Goal: Task Accomplishment & Management: Manage account settings

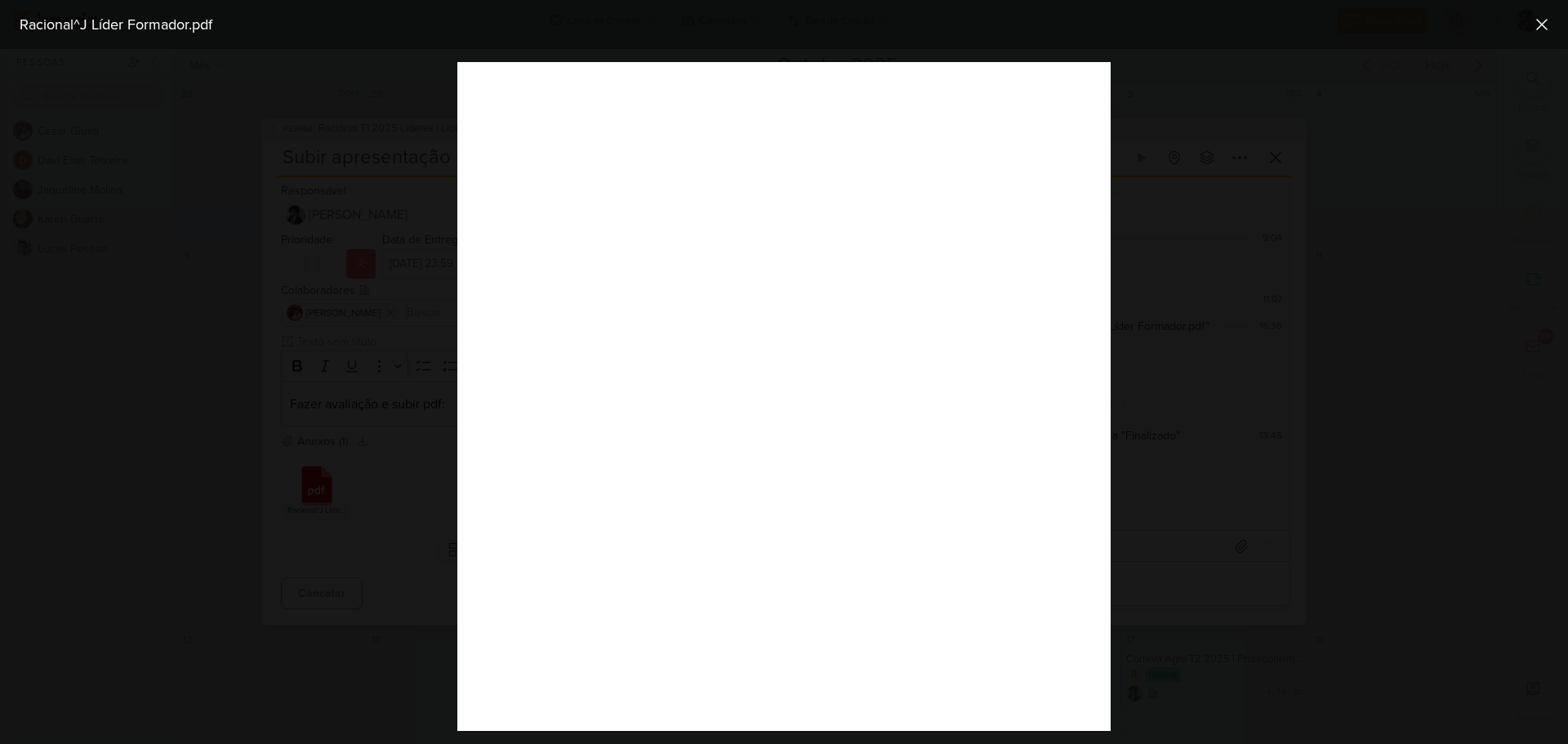
scroll to position [82, 0]
click at [1543, 24] on icon at bounding box center [1542, 24] width 10 height 10
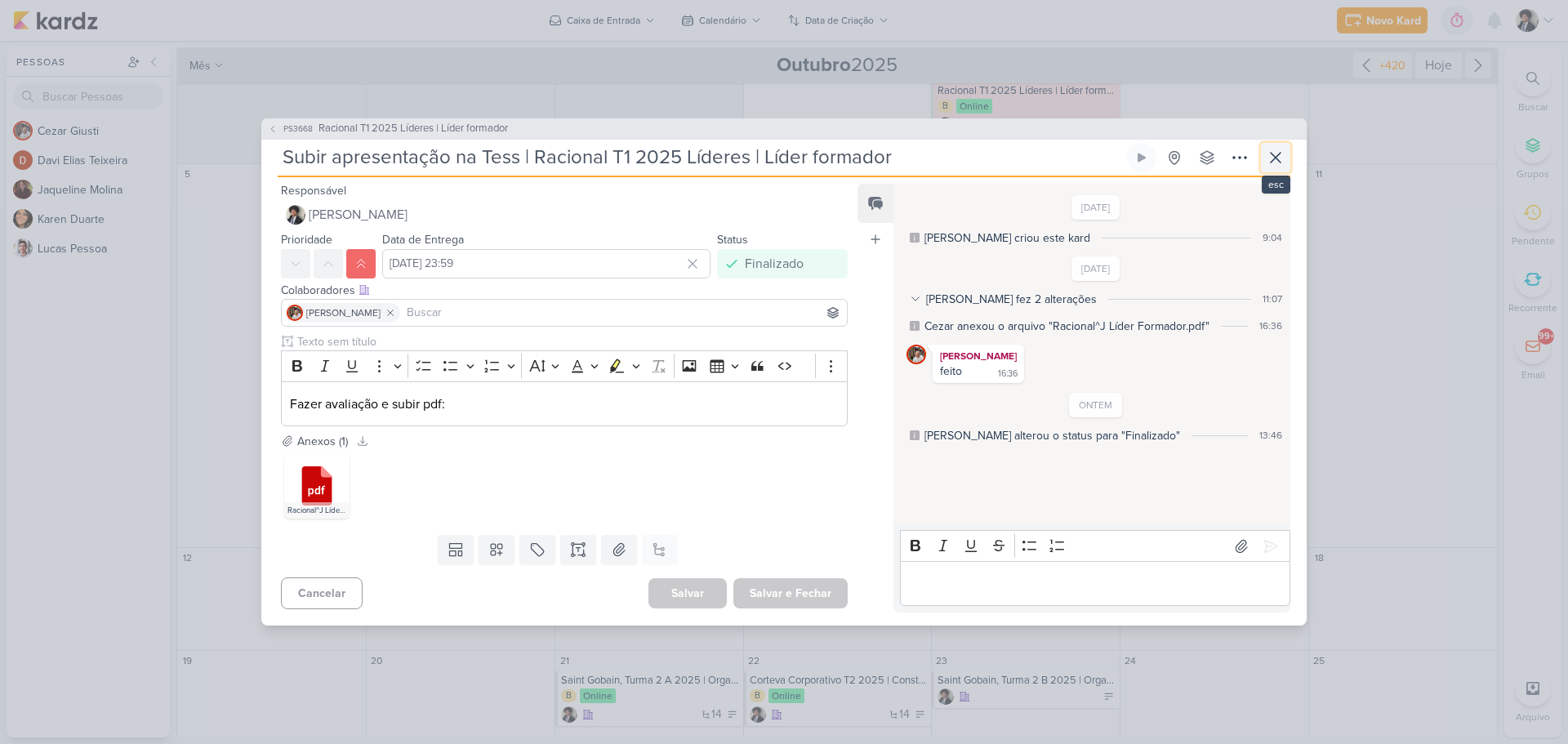
click at [1275, 163] on icon at bounding box center [1275, 157] width 19 height 19
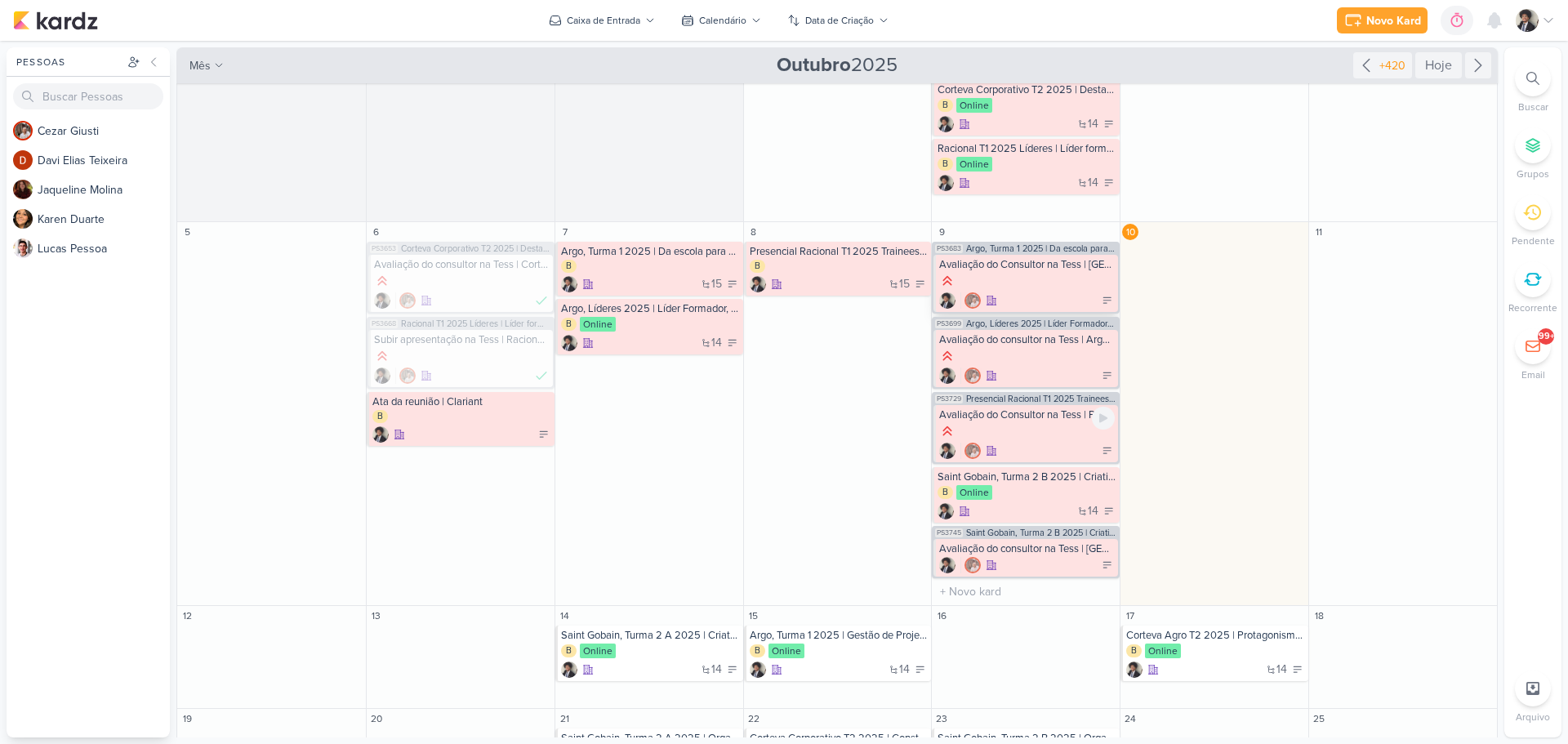
scroll to position [0, 0]
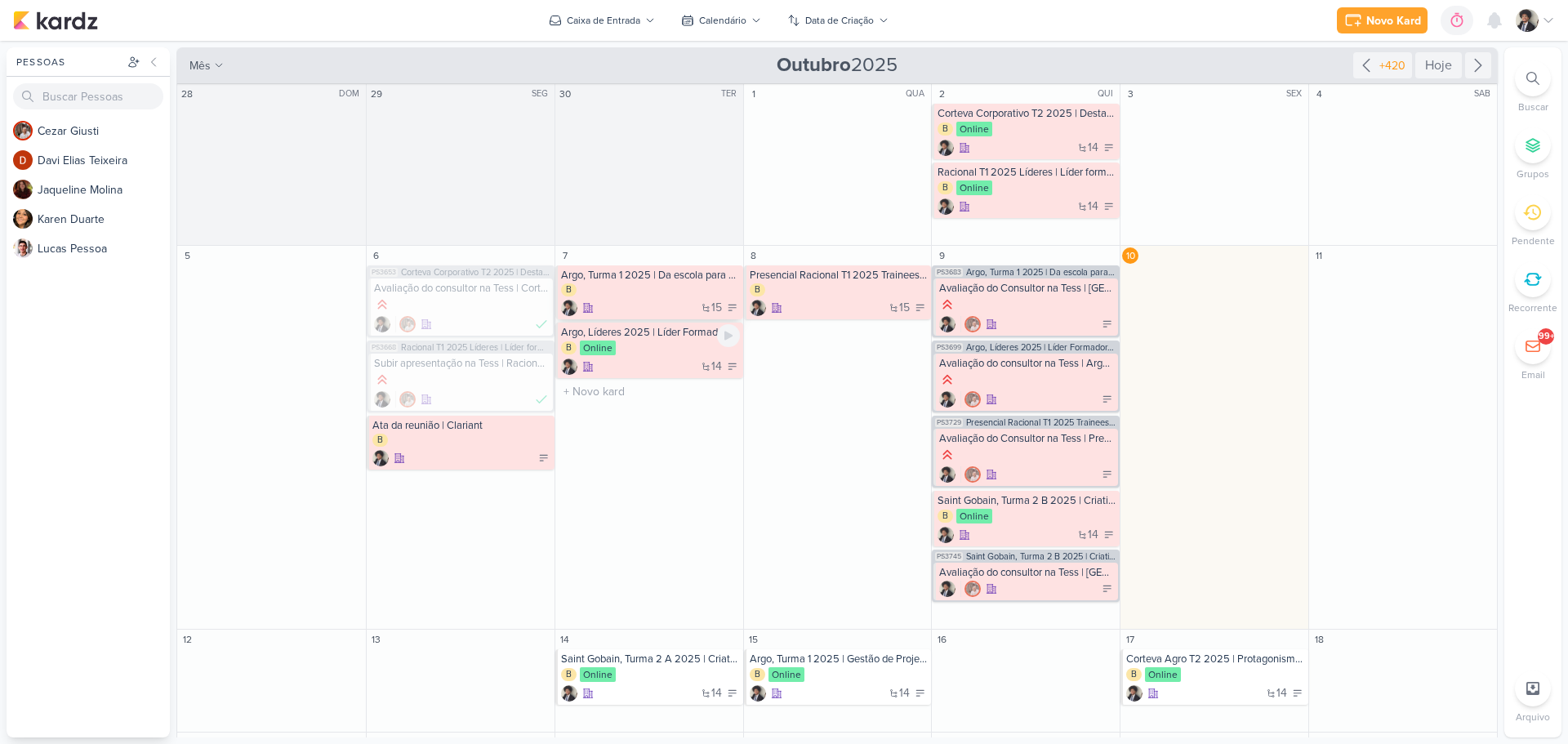
click at [660, 292] on div "B" at bounding box center [650, 290] width 179 height 15
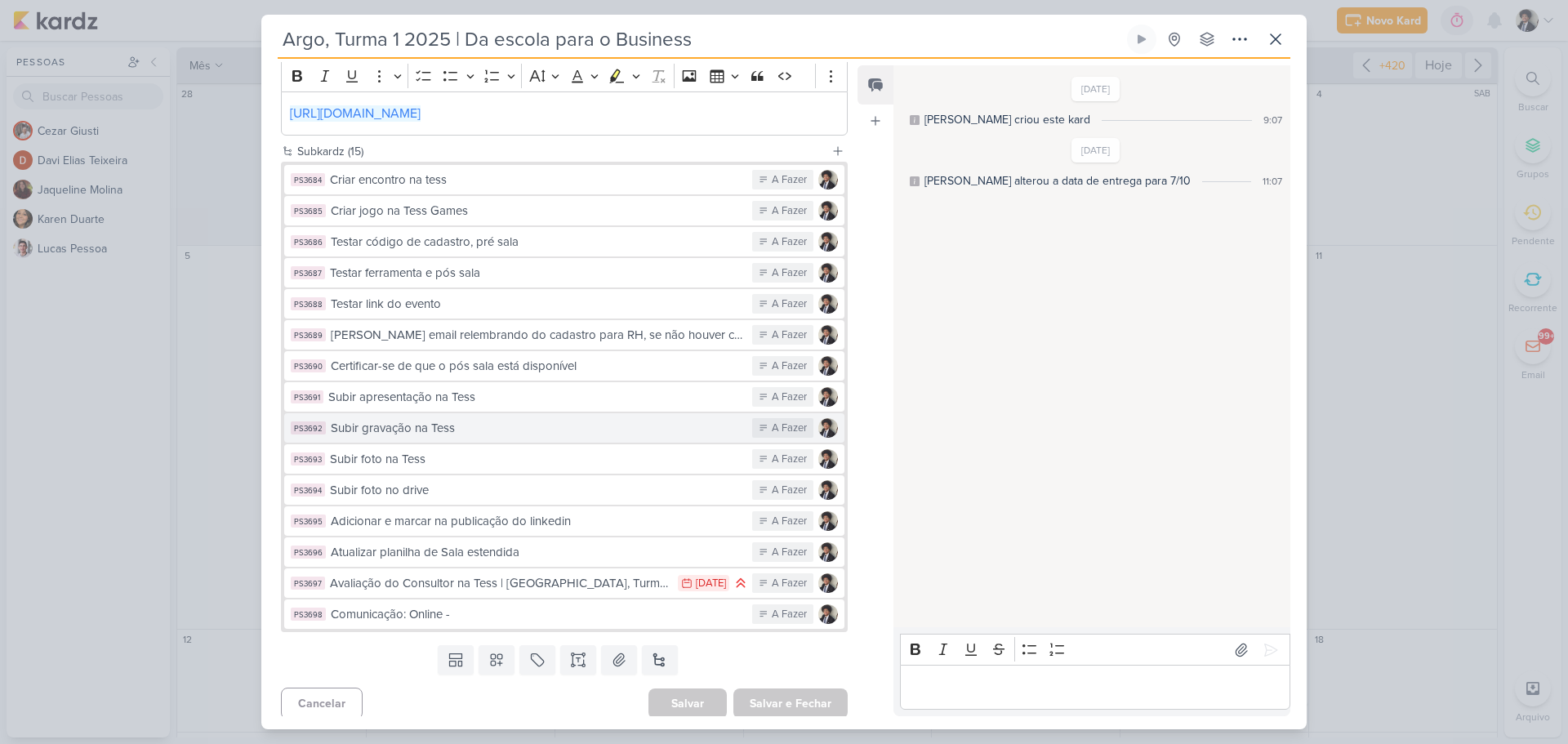
scroll to position [333, 0]
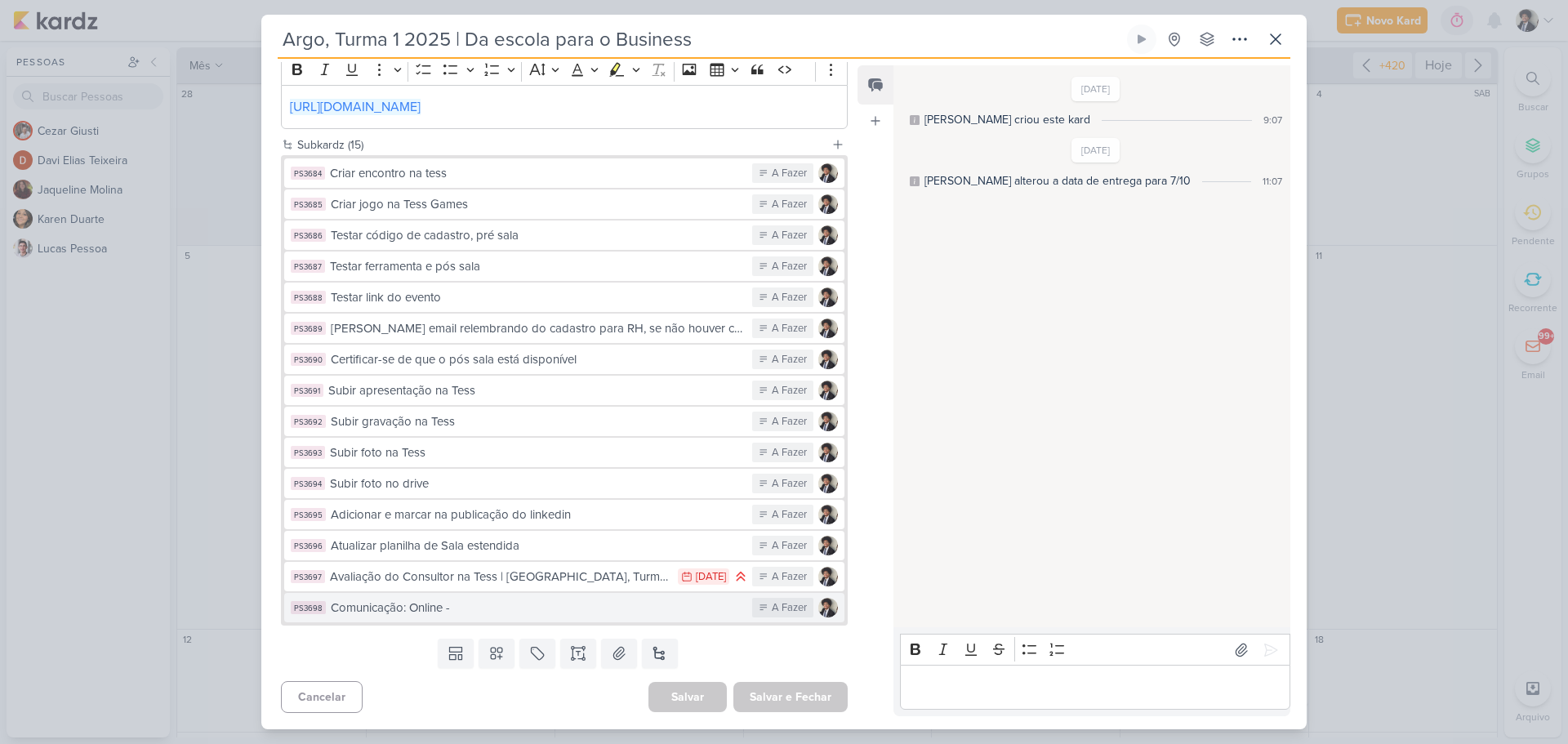
click at [511, 618] on button "PS3698 Comunicação: Online - A Fazer" at bounding box center [564, 607] width 560 height 29
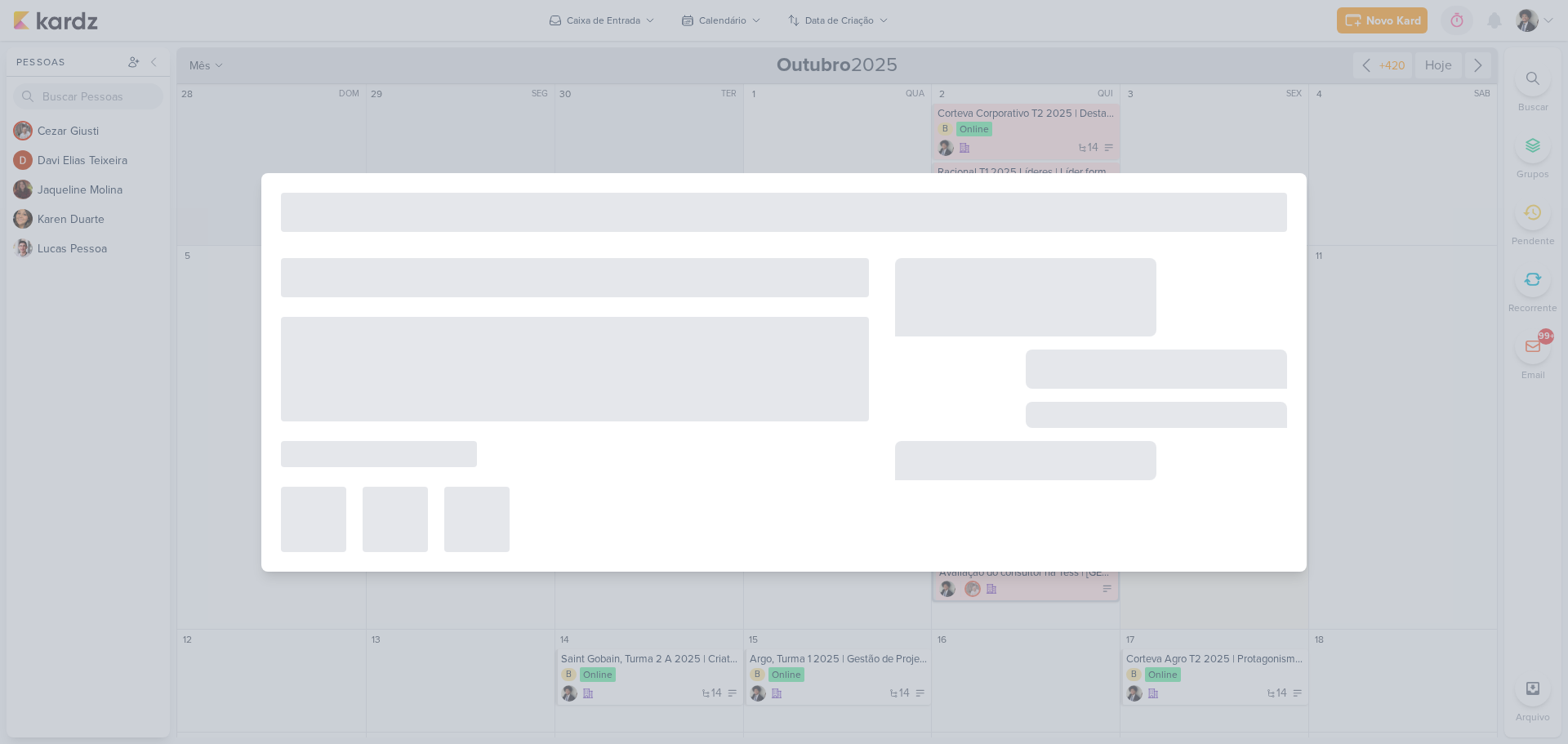
type input "Comunicação: Online -"
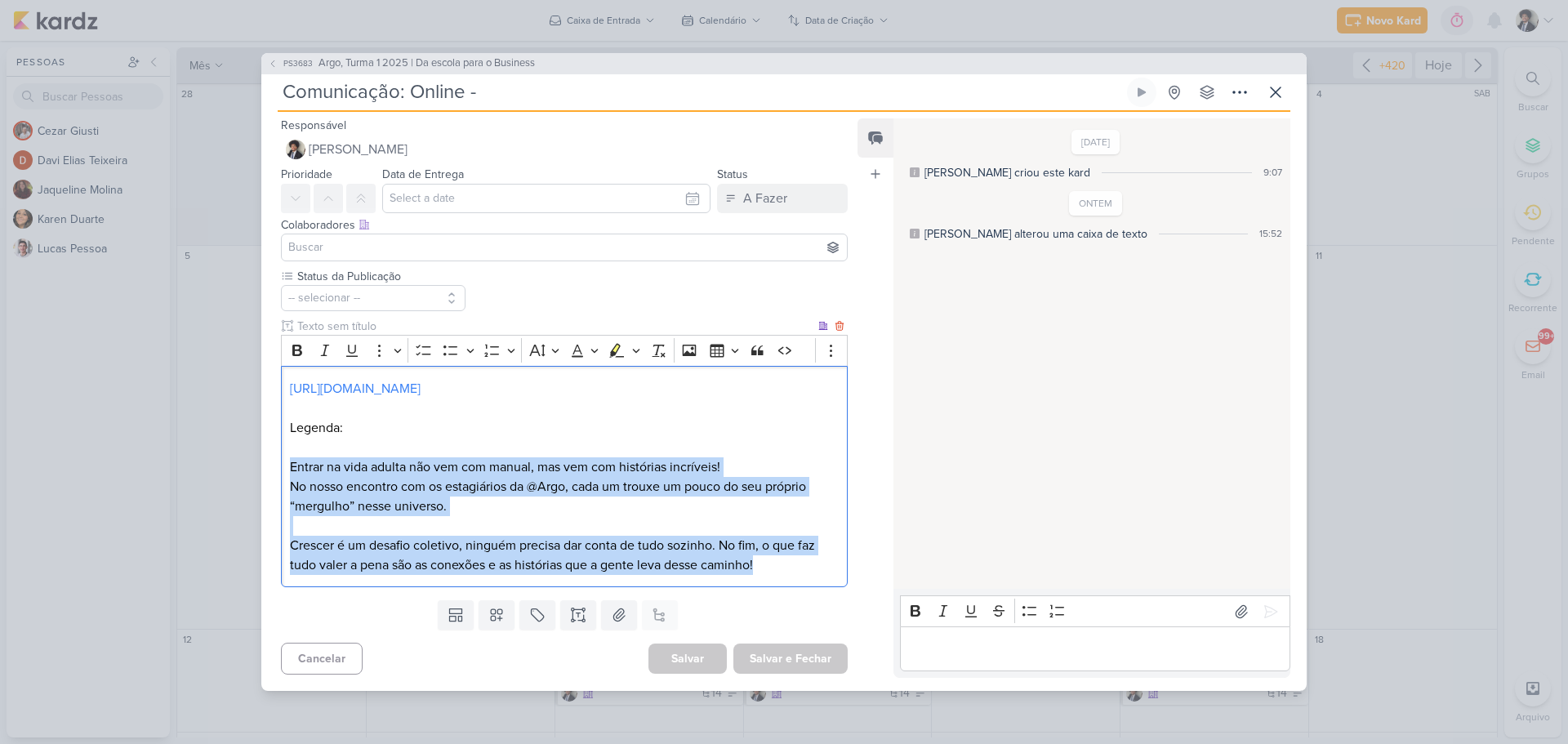
drag, startPoint x: 295, startPoint y: 468, endPoint x: 527, endPoint y: 521, distance: 238.0
click at [793, 571] on div "[URL][DOMAIN_NAME] Legenda: Entrar na vida adulta não vem com manual, mas vem c…" at bounding box center [564, 477] width 566 height 222
copy div "Entrar na vida adulta não vem com manual, mas vem com histórias incríveis! No n…"
click at [1272, 89] on icon at bounding box center [1275, 92] width 19 height 19
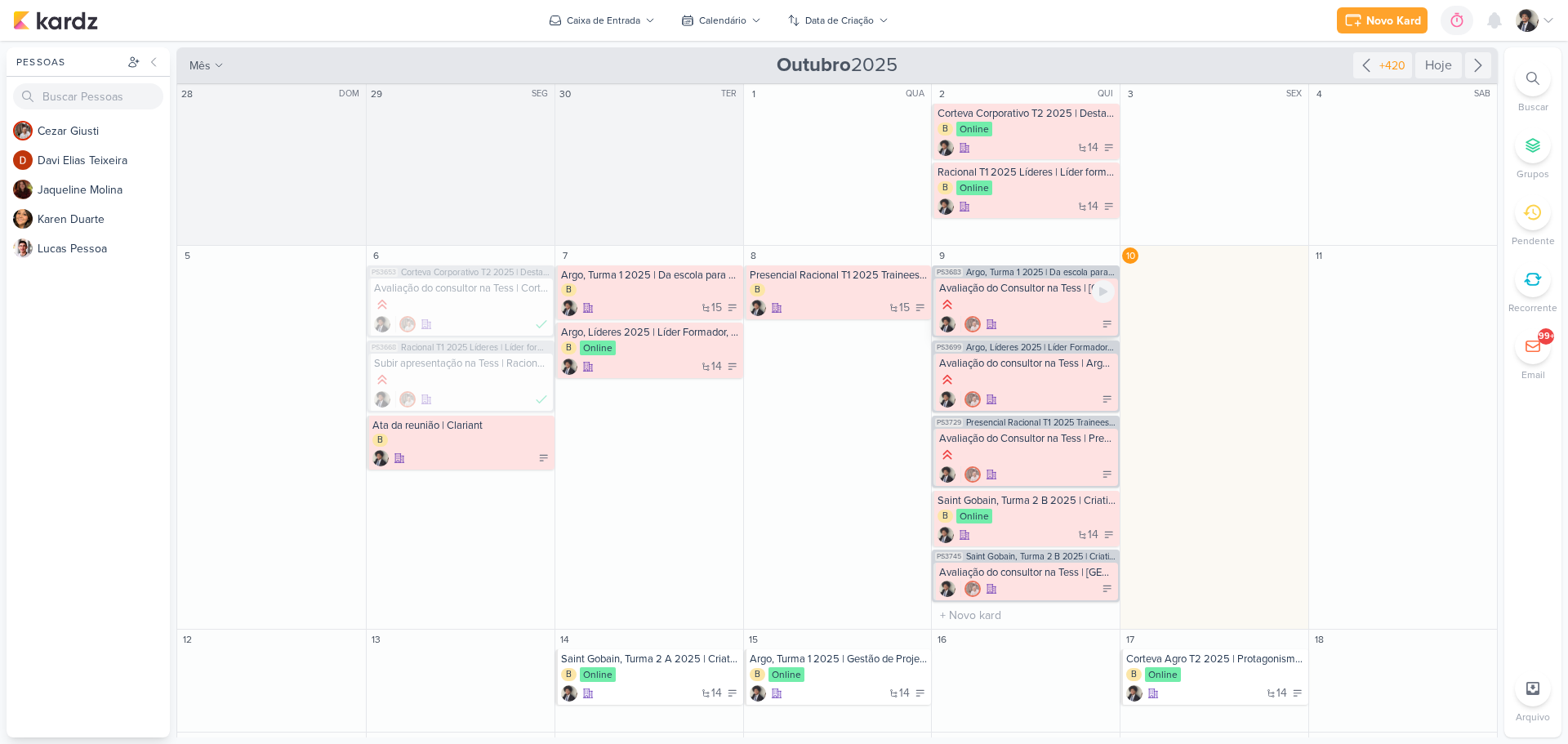
click at [1020, 296] on div at bounding box center [1027, 305] width 176 height 18
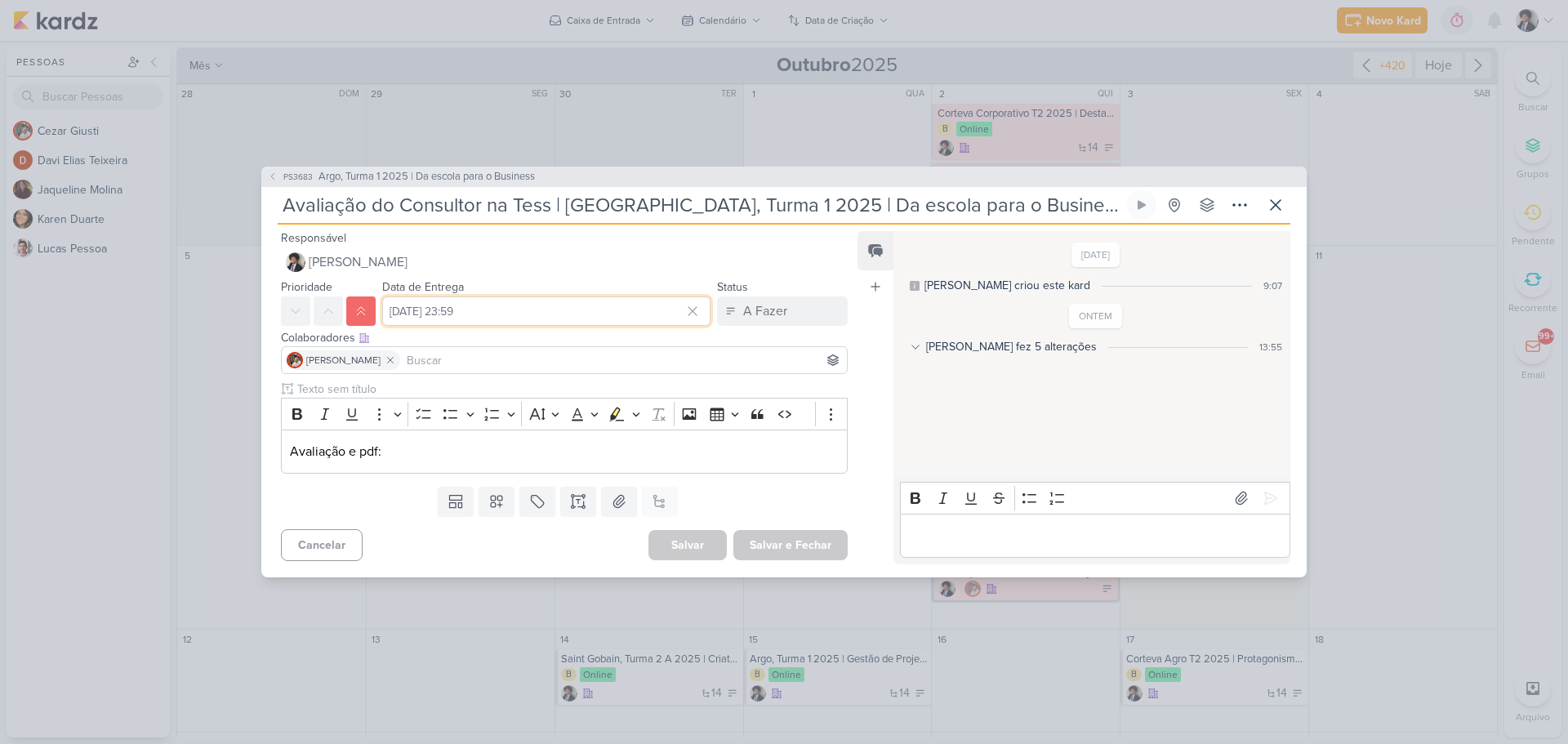
click at [449, 315] on input "[DATE] 23:59" at bounding box center [546, 310] width 328 height 29
click at [658, 420] on div "10" at bounding box center [661, 421] width 26 height 25
type input "[DATE] 23:59"
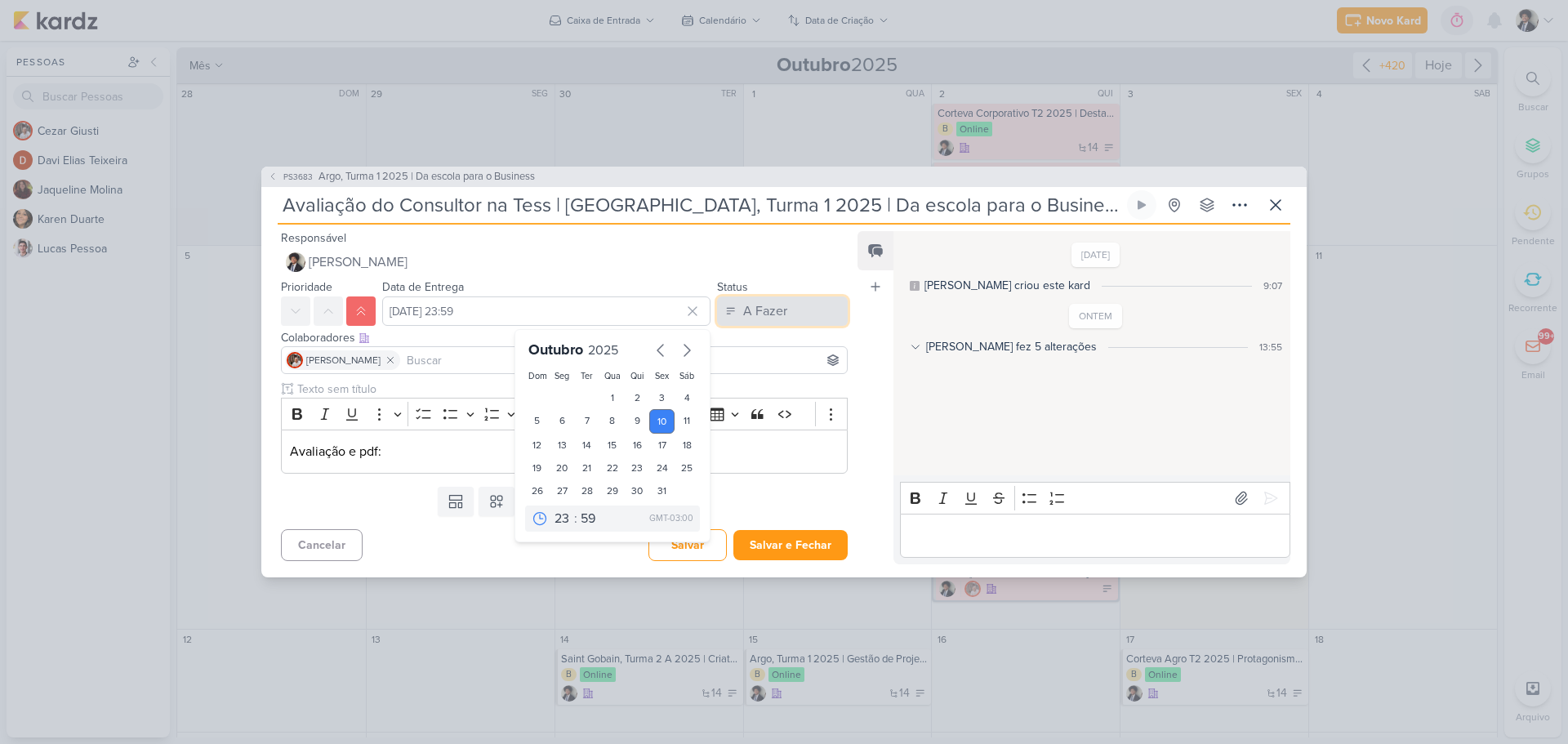
click at [766, 310] on div "A Fazer" at bounding box center [765, 311] width 44 height 19
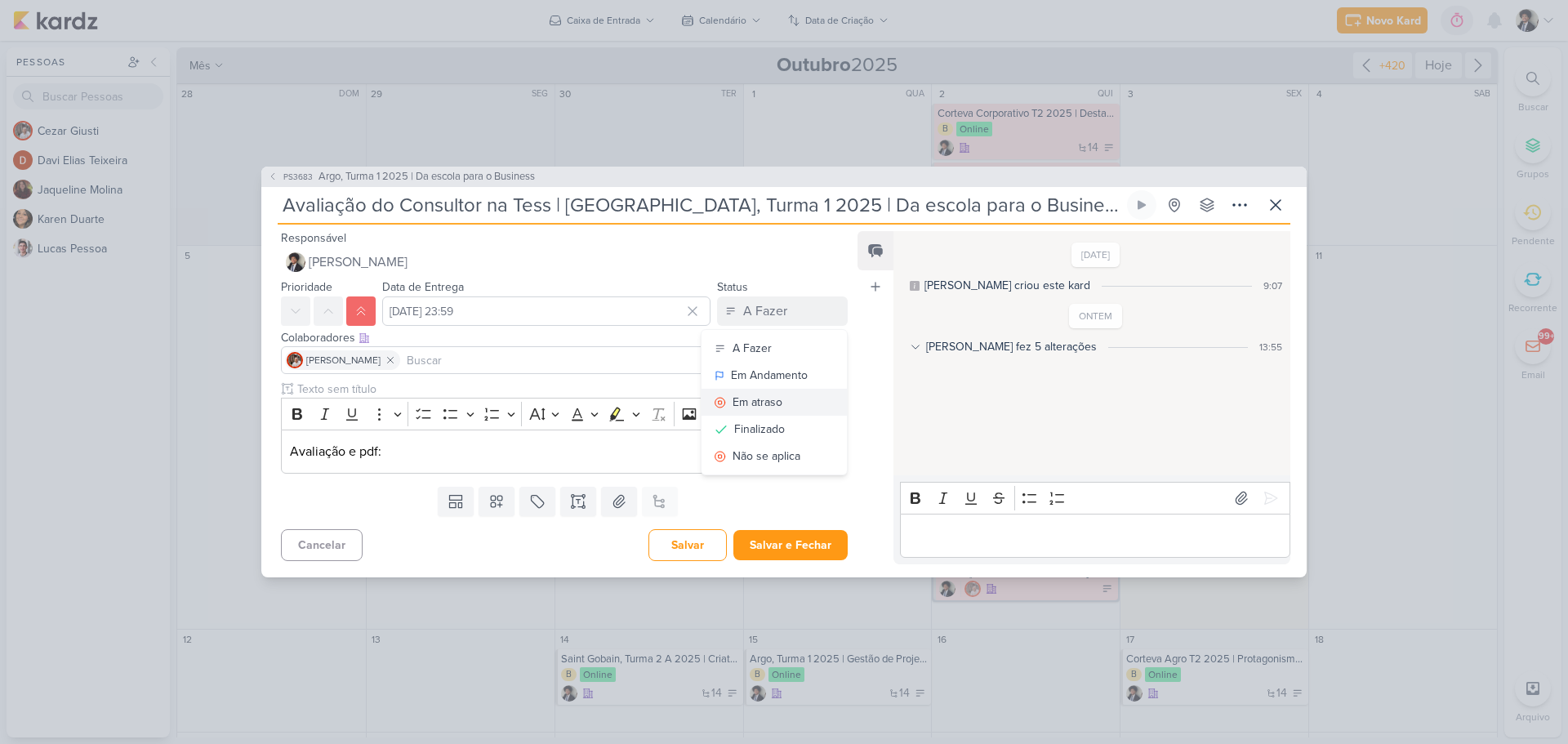
click at [764, 405] on div "Em atraso" at bounding box center [757, 403] width 50 height 18
click at [798, 552] on button "Salvar e Fechar" at bounding box center [791, 545] width 114 height 30
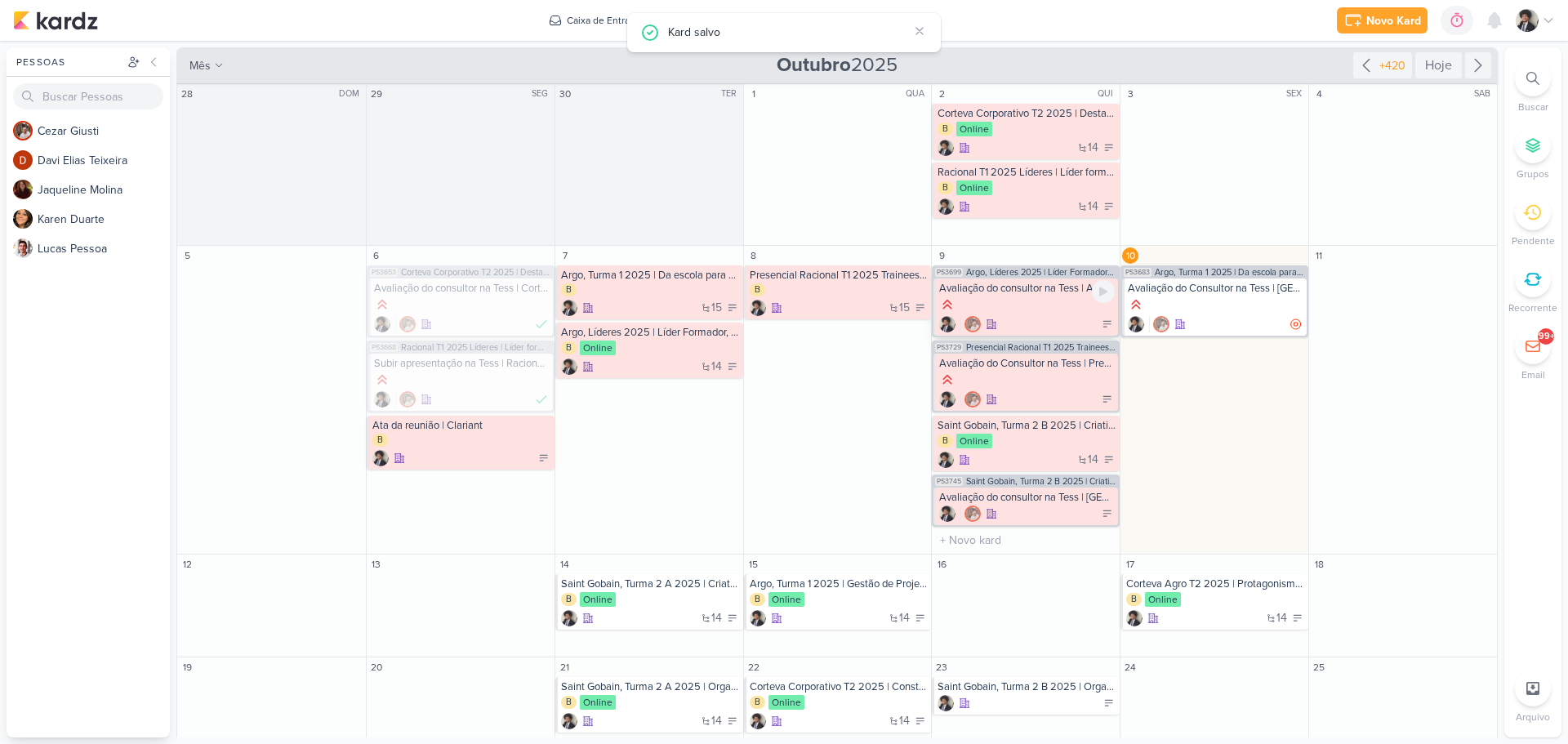
click at [1068, 306] on div at bounding box center [1027, 305] width 176 height 18
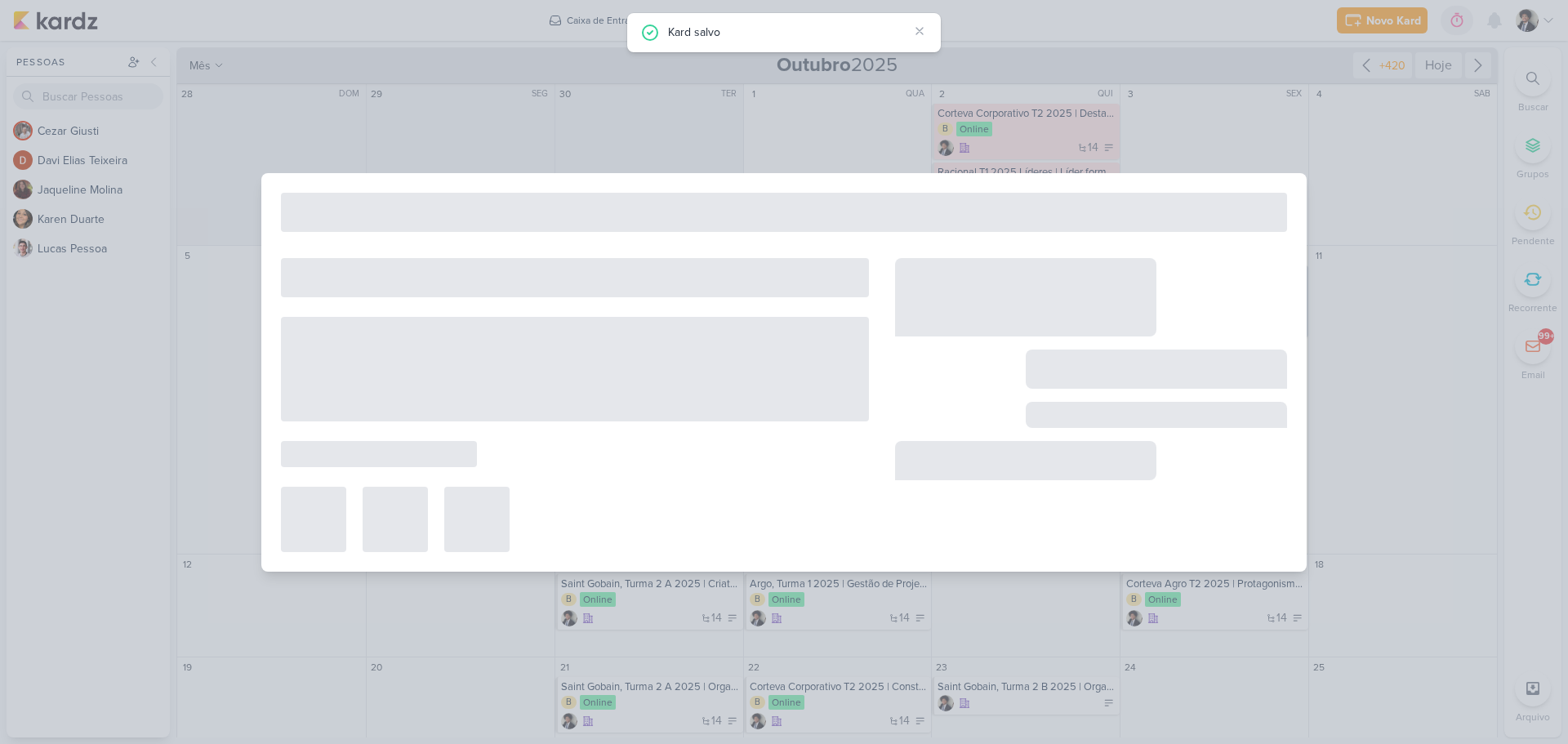
type input "Avaliação do consultor na Tess | Argo, [GEOGRAPHIC_DATA] 2025 | Líder Formador,…"
type input "[DATE] 23:59"
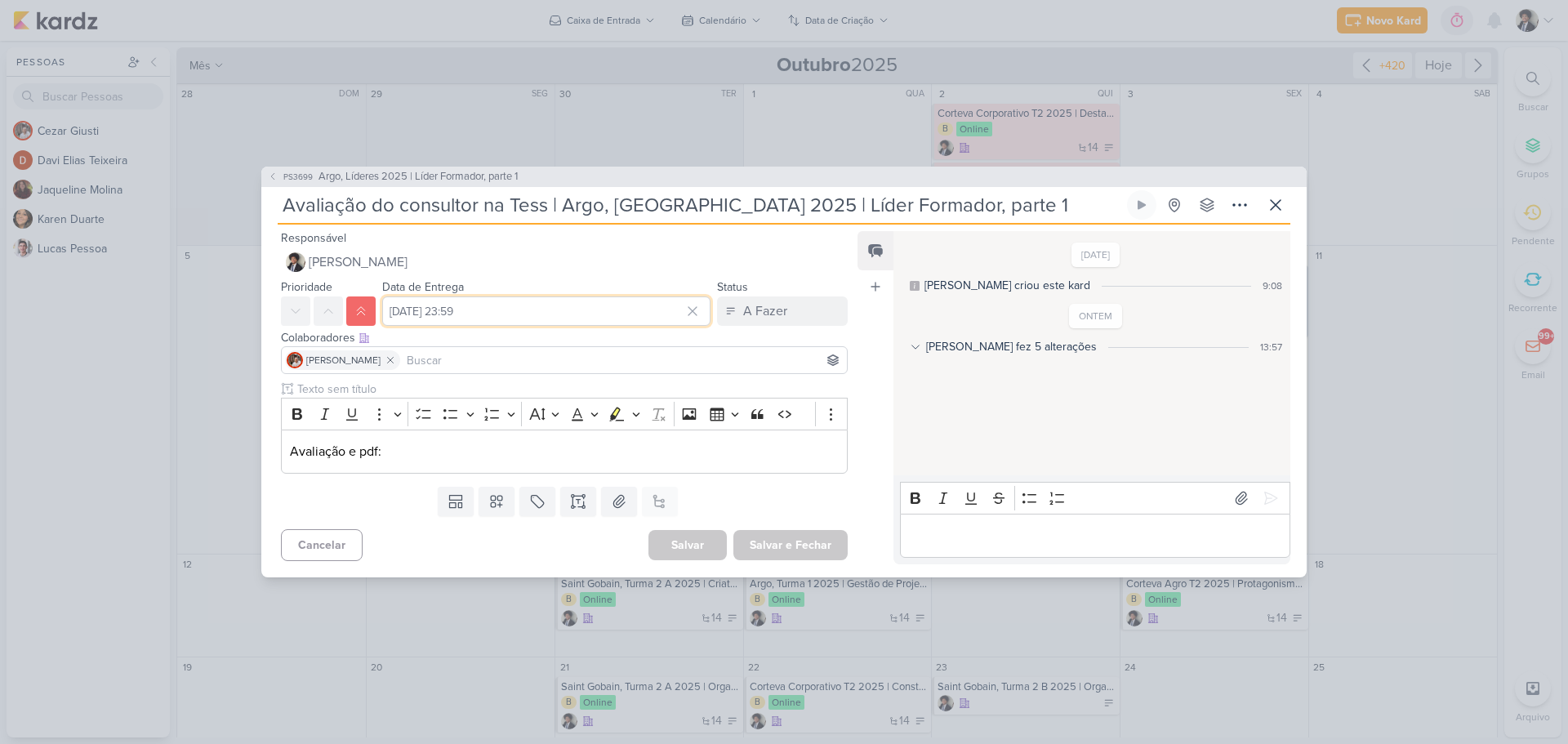
click at [558, 315] on input "[DATE] 23:59" at bounding box center [546, 310] width 328 height 29
click at [653, 429] on div "10" at bounding box center [661, 421] width 26 height 25
type input "[DATE] 23:59"
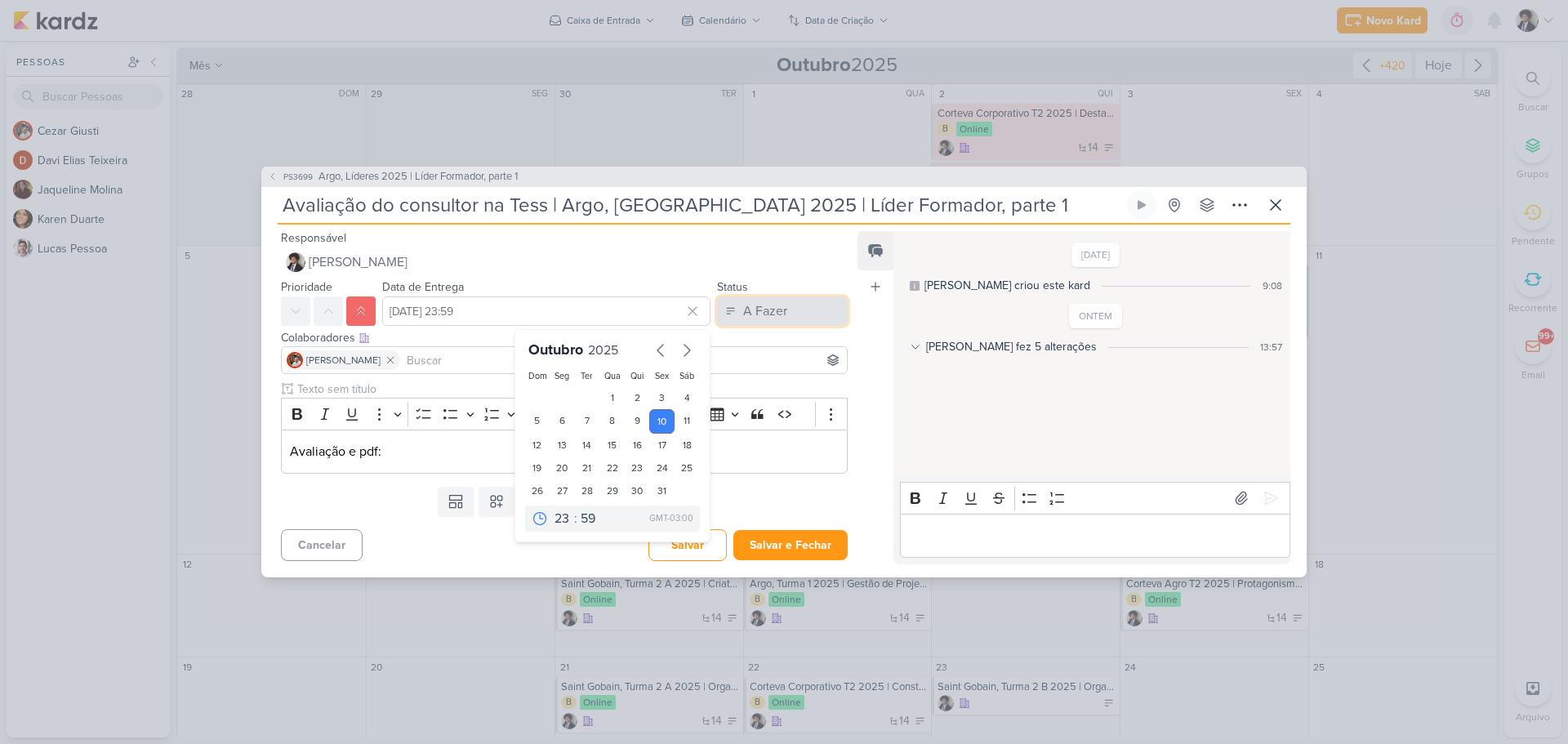
click at [787, 310] on button "A Fazer" at bounding box center [782, 310] width 131 height 29
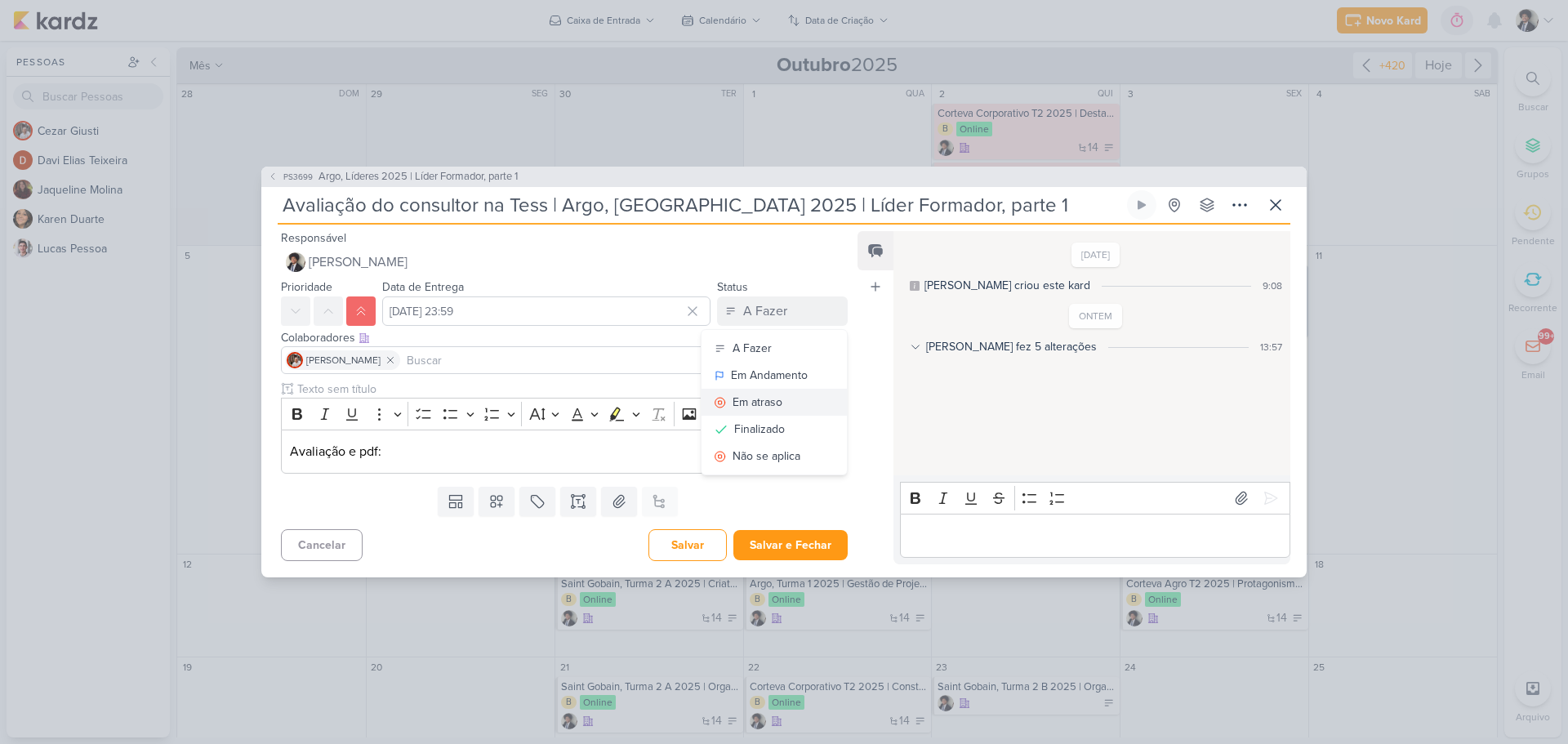
click at [762, 404] on div "Em atraso" at bounding box center [757, 403] width 50 height 18
click at [799, 544] on button "Salvar e Fechar" at bounding box center [791, 545] width 114 height 30
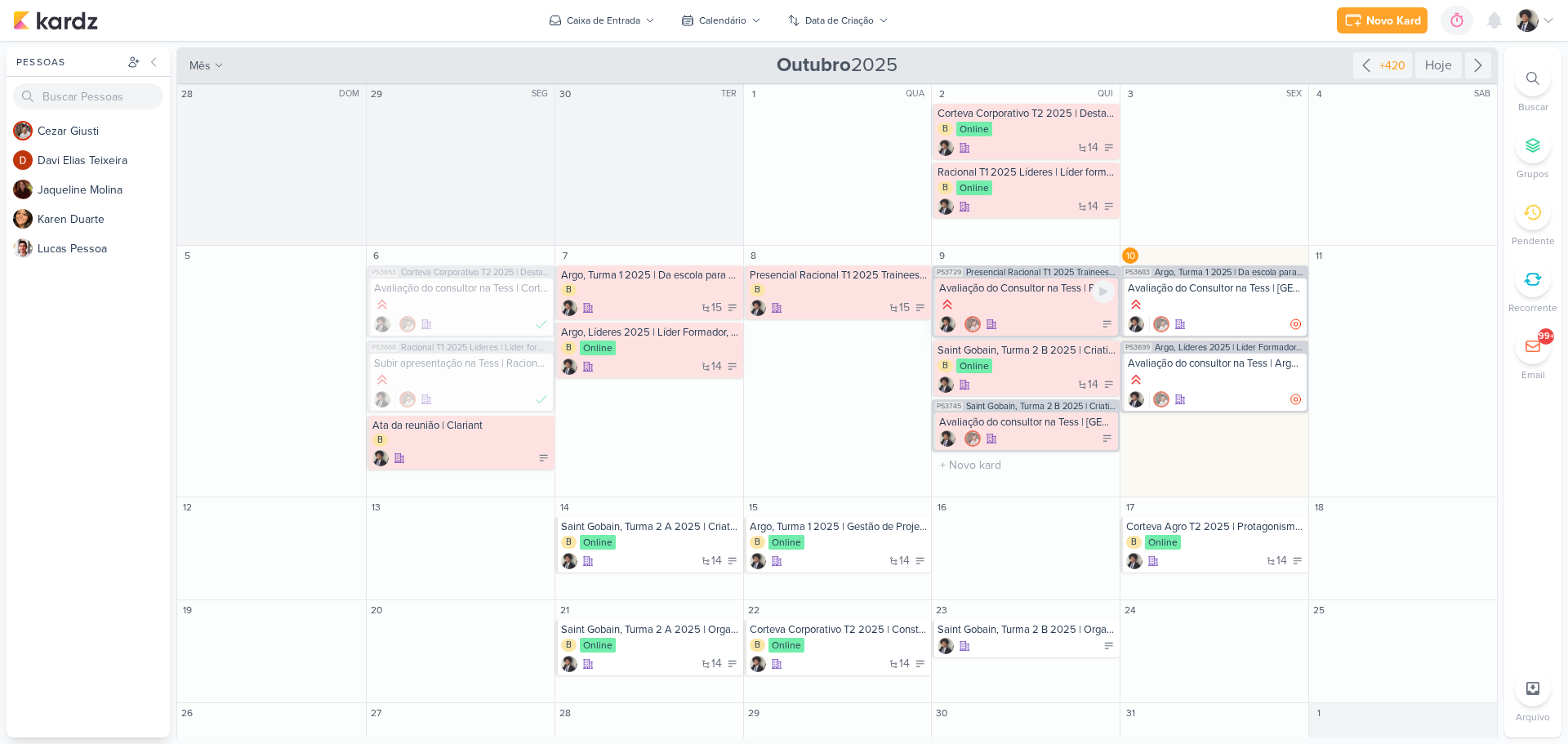
click at [1042, 313] on div at bounding box center [1027, 305] width 176 height 18
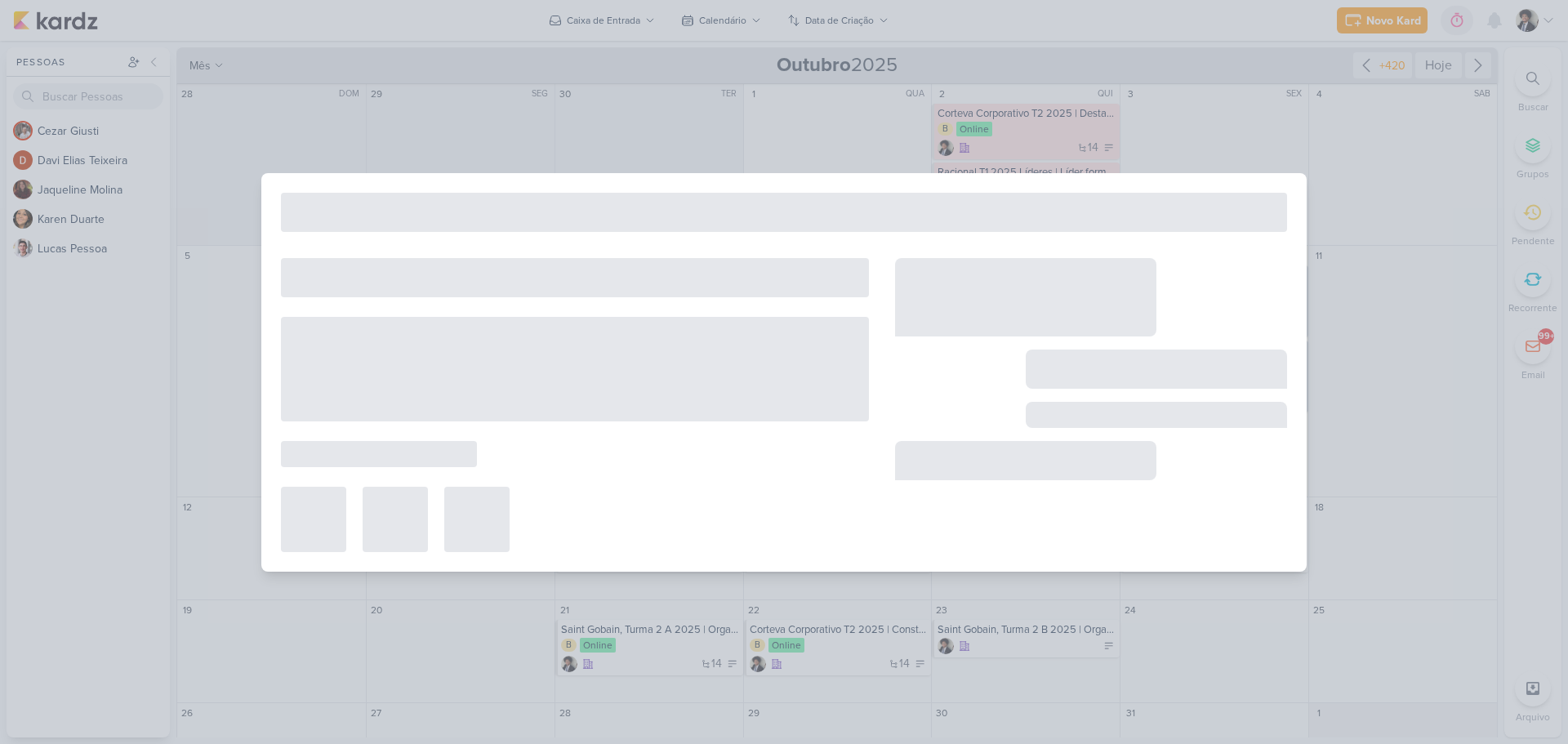
type input "Avaliação do Consultor na Tess | Presencial Racional T1 2025 Trainees | Ser líd…"
type input "[DATE] 23:59"
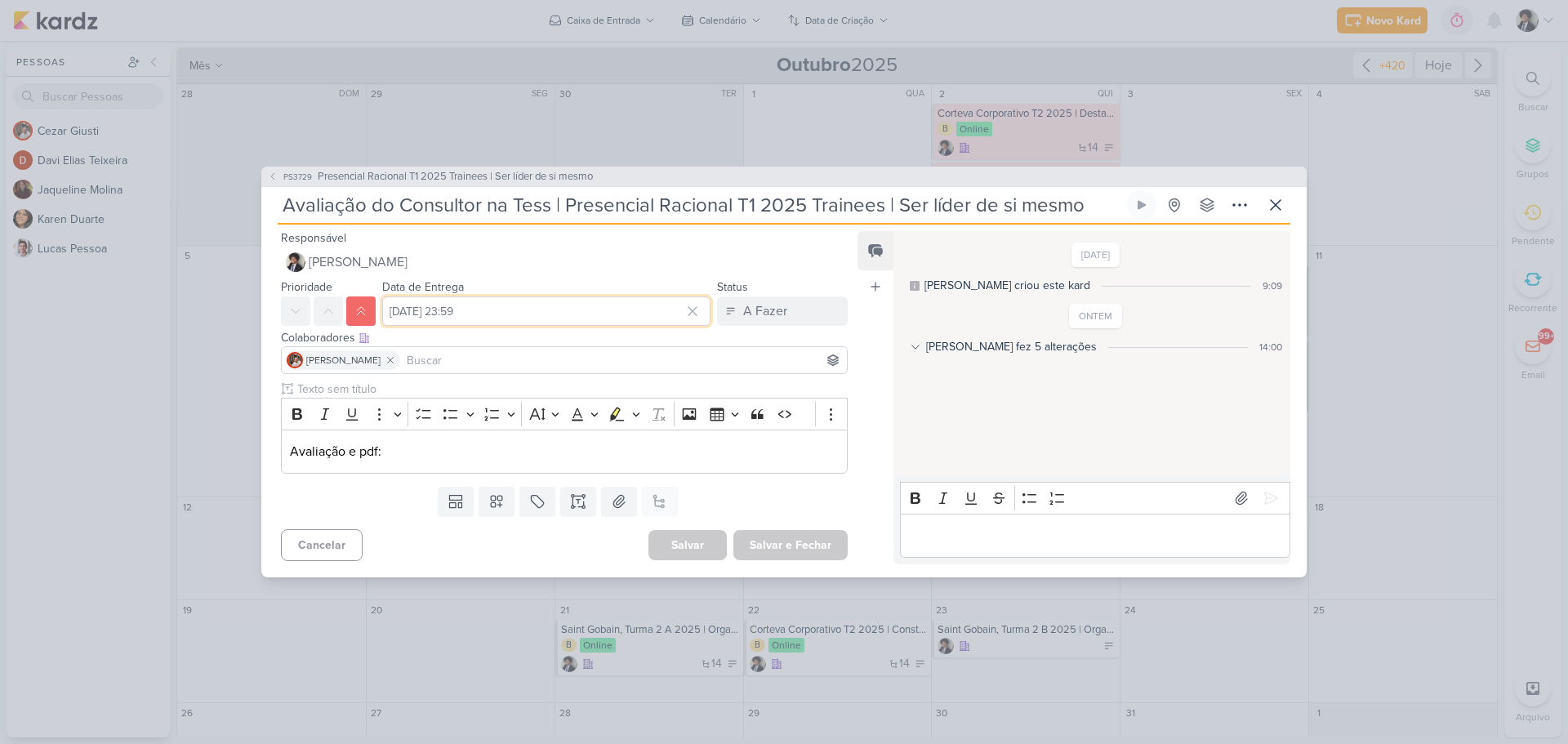
click at [533, 314] on input "[DATE] 23:59" at bounding box center [546, 310] width 328 height 29
click at [653, 419] on div "10" at bounding box center [661, 421] width 26 height 25
type input "[DATE] 23:59"
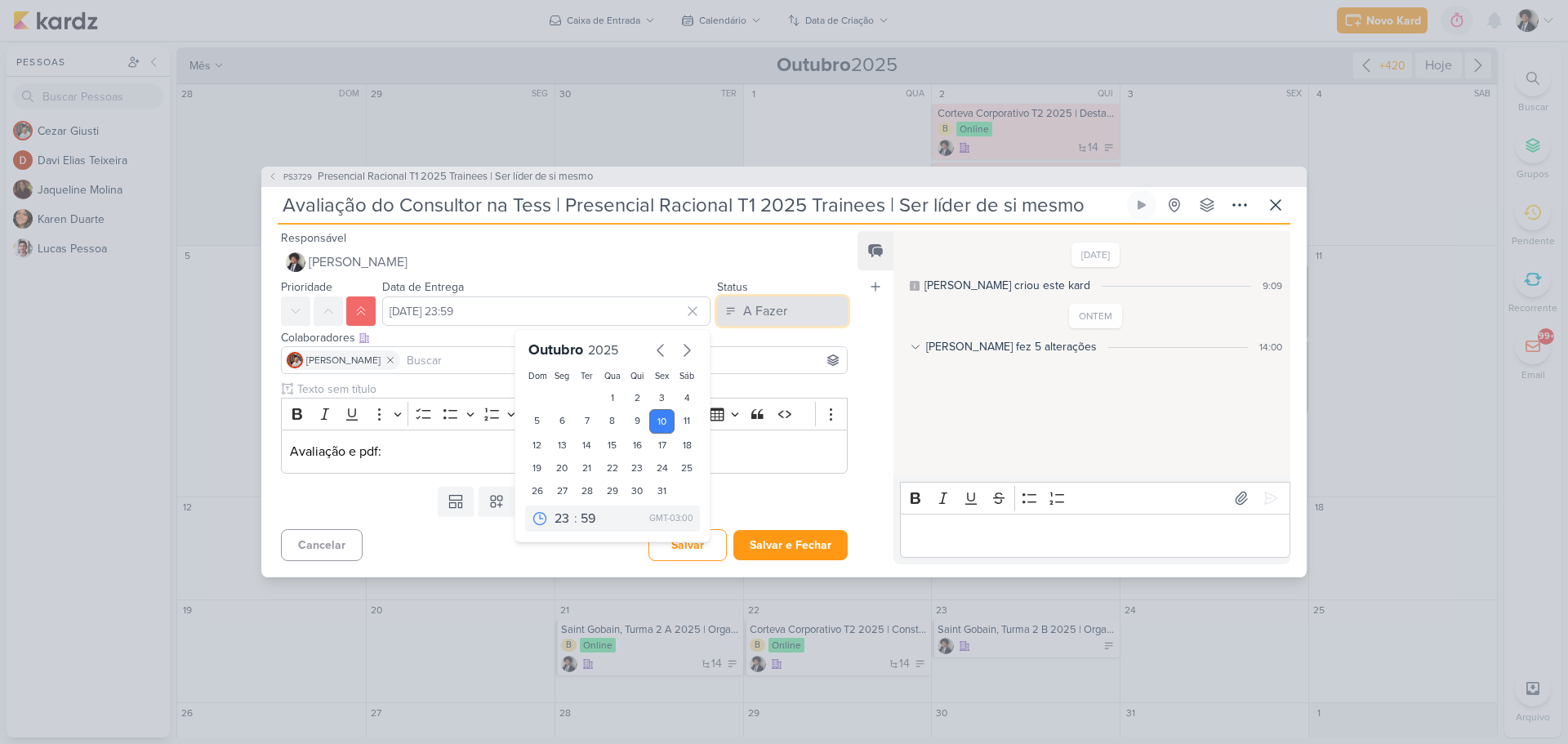
click at [772, 309] on div "A Fazer" at bounding box center [765, 311] width 44 height 19
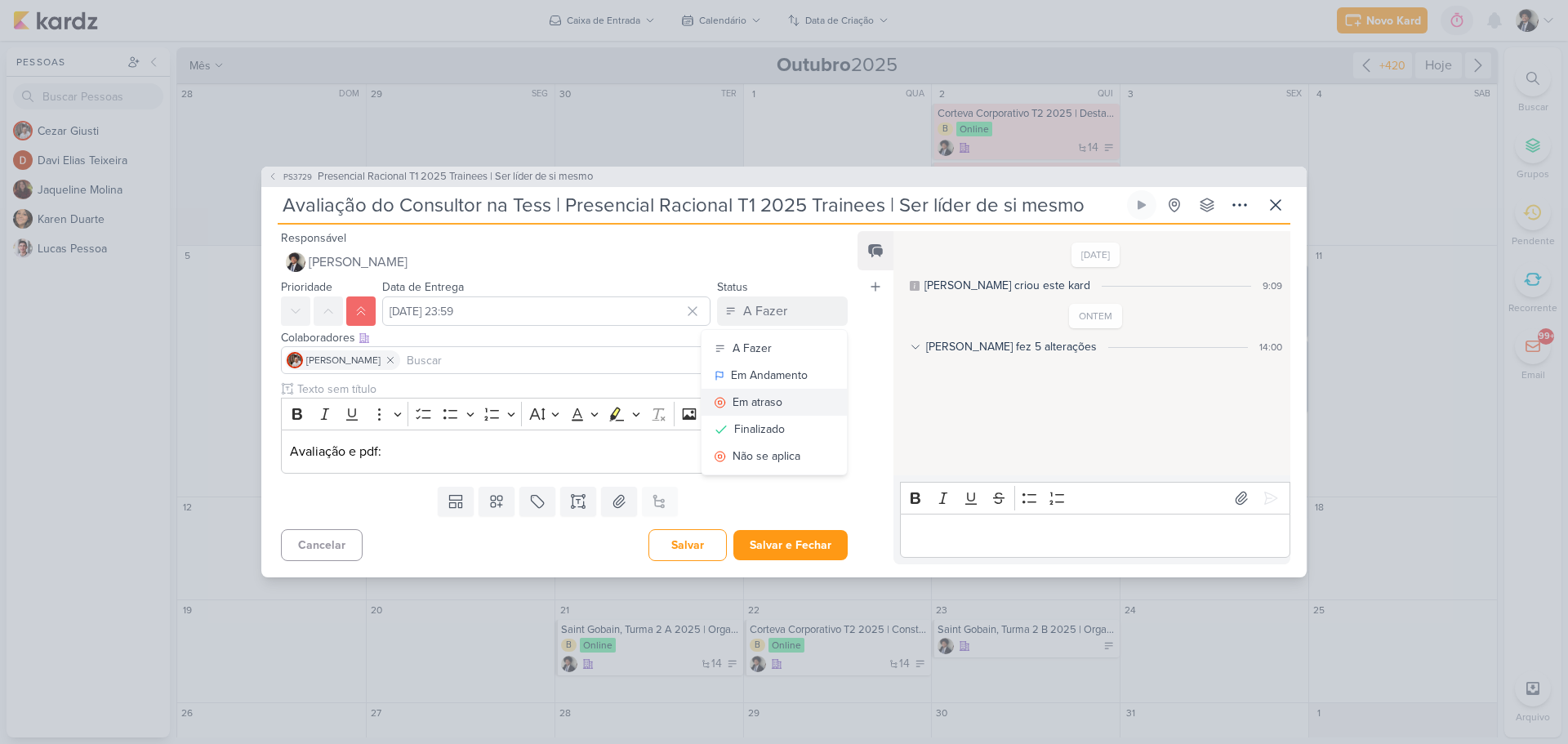
click at [773, 402] on div "Em atraso" at bounding box center [757, 403] width 50 height 18
click at [799, 549] on button "Salvar e Fechar" at bounding box center [791, 545] width 114 height 30
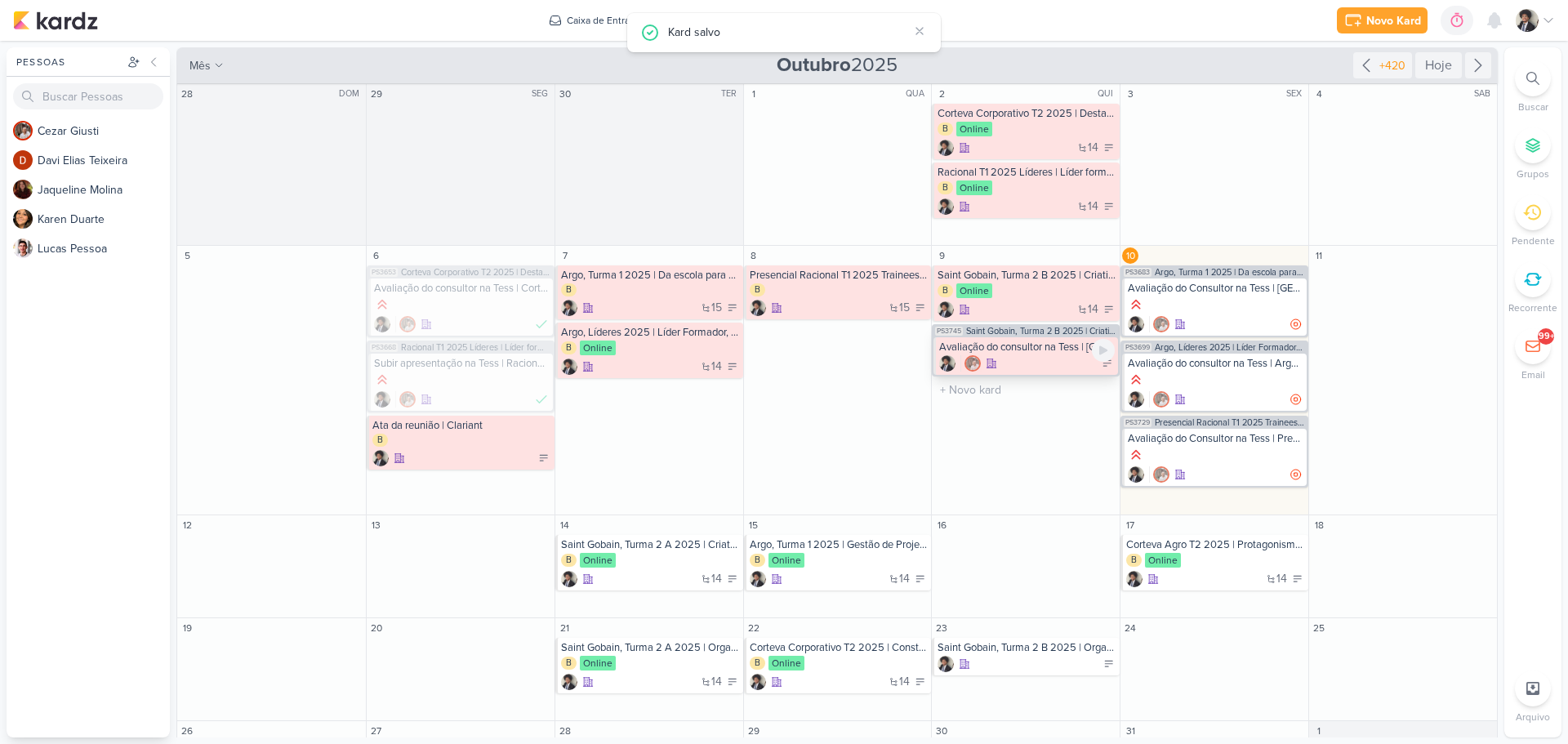
click at [1018, 366] on div at bounding box center [1027, 363] width 176 height 17
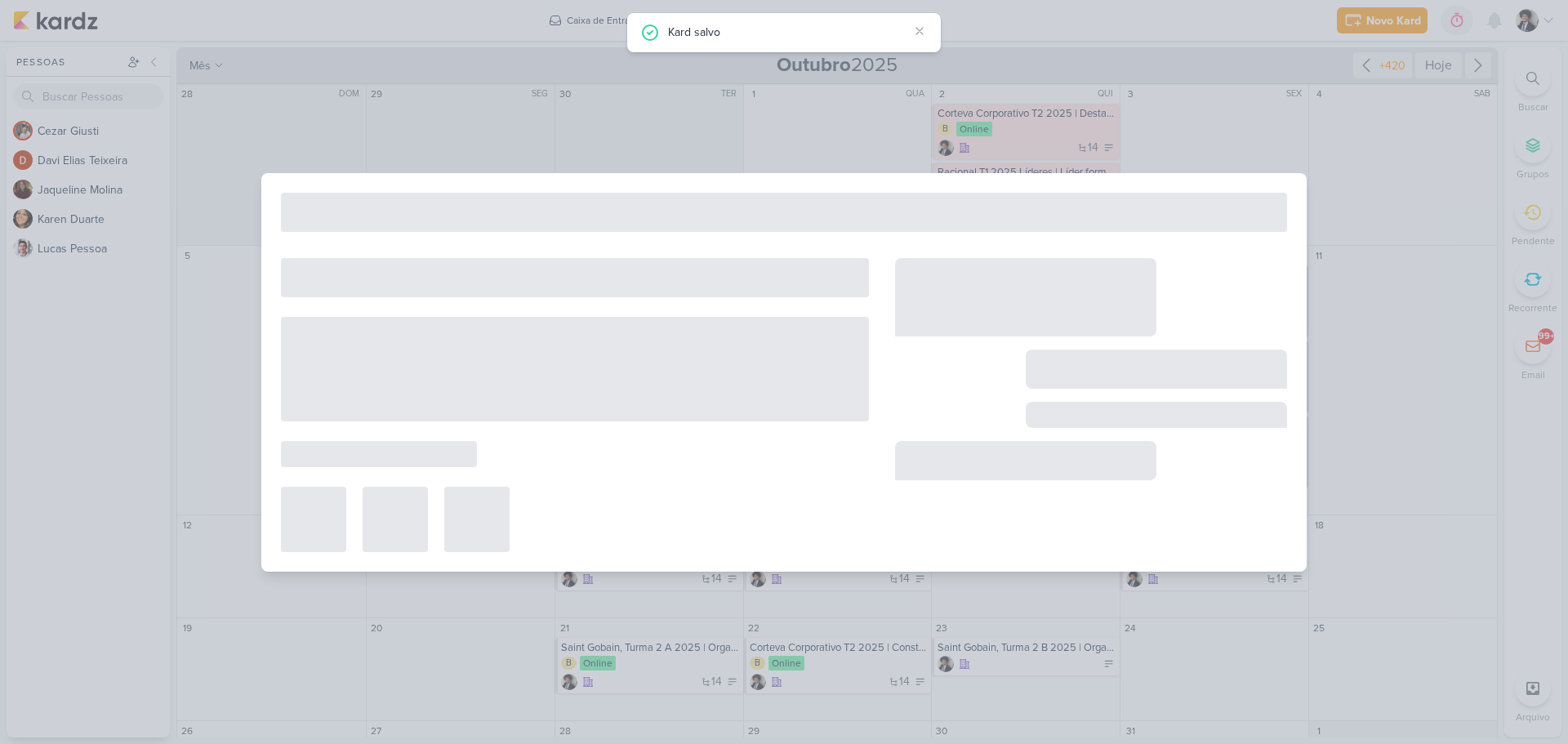
type input "Avaliação do consultor na Tess | [GEOGRAPHIC_DATA], Turma 2 B 2025 | Criativida…"
type input "[DATE] 23:59"
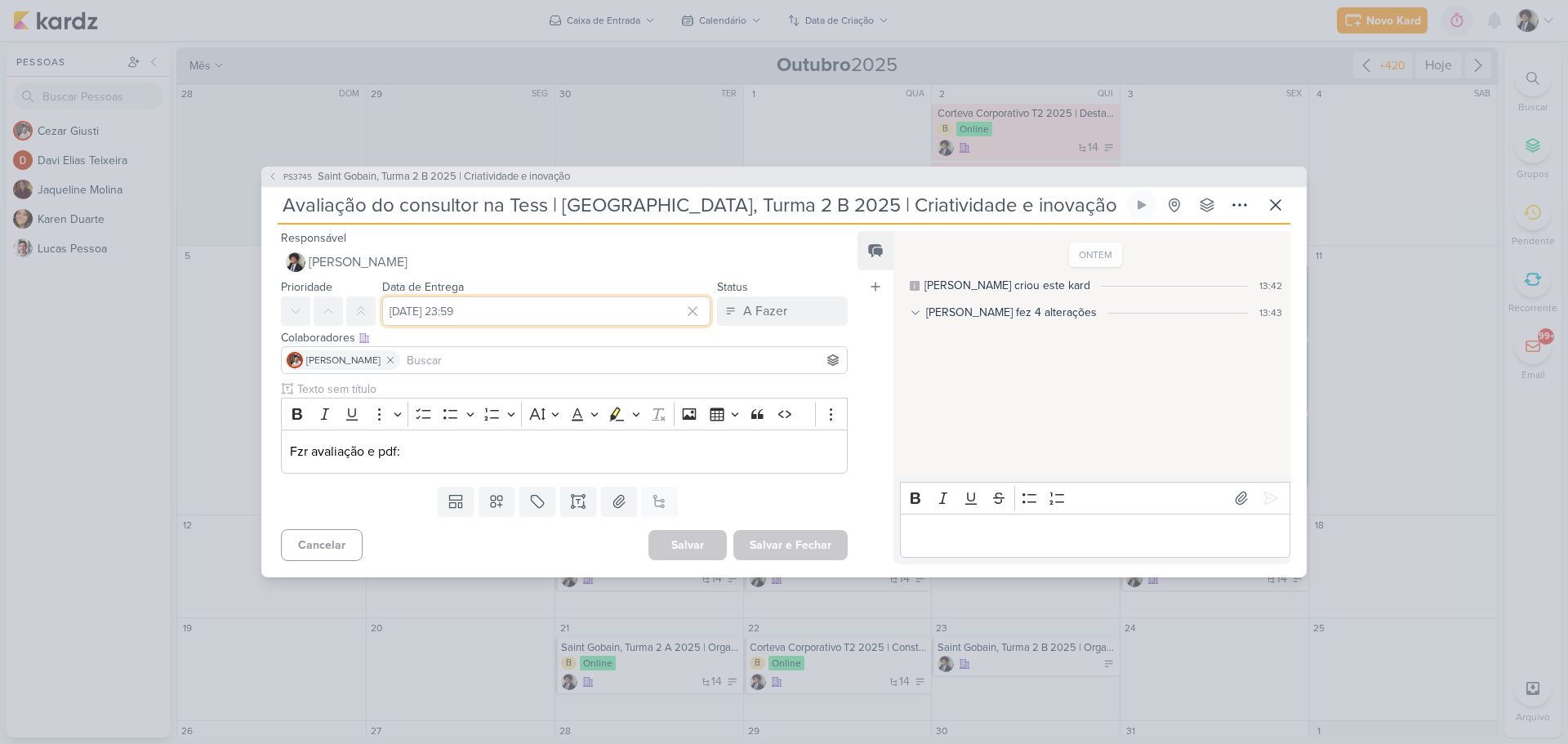
click at [485, 312] on input "[DATE] 23:59" at bounding box center [546, 310] width 328 height 29
click at [653, 420] on div "10" at bounding box center [661, 421] width 26 height 25
type input "[DATE] 23:59"
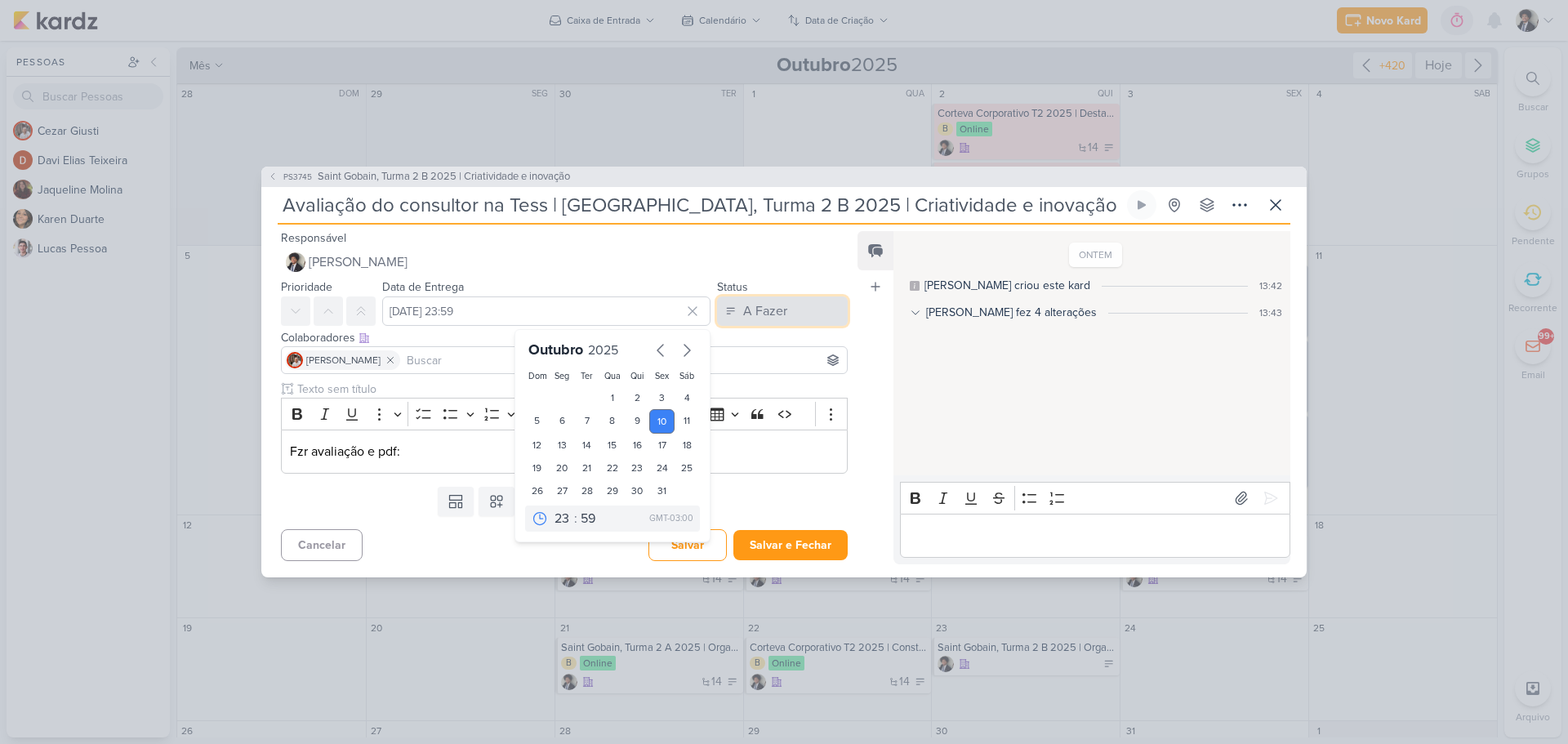
click at [774, 310] on div "A Fazer" at bounding box center [765, 311] width 44 height 19
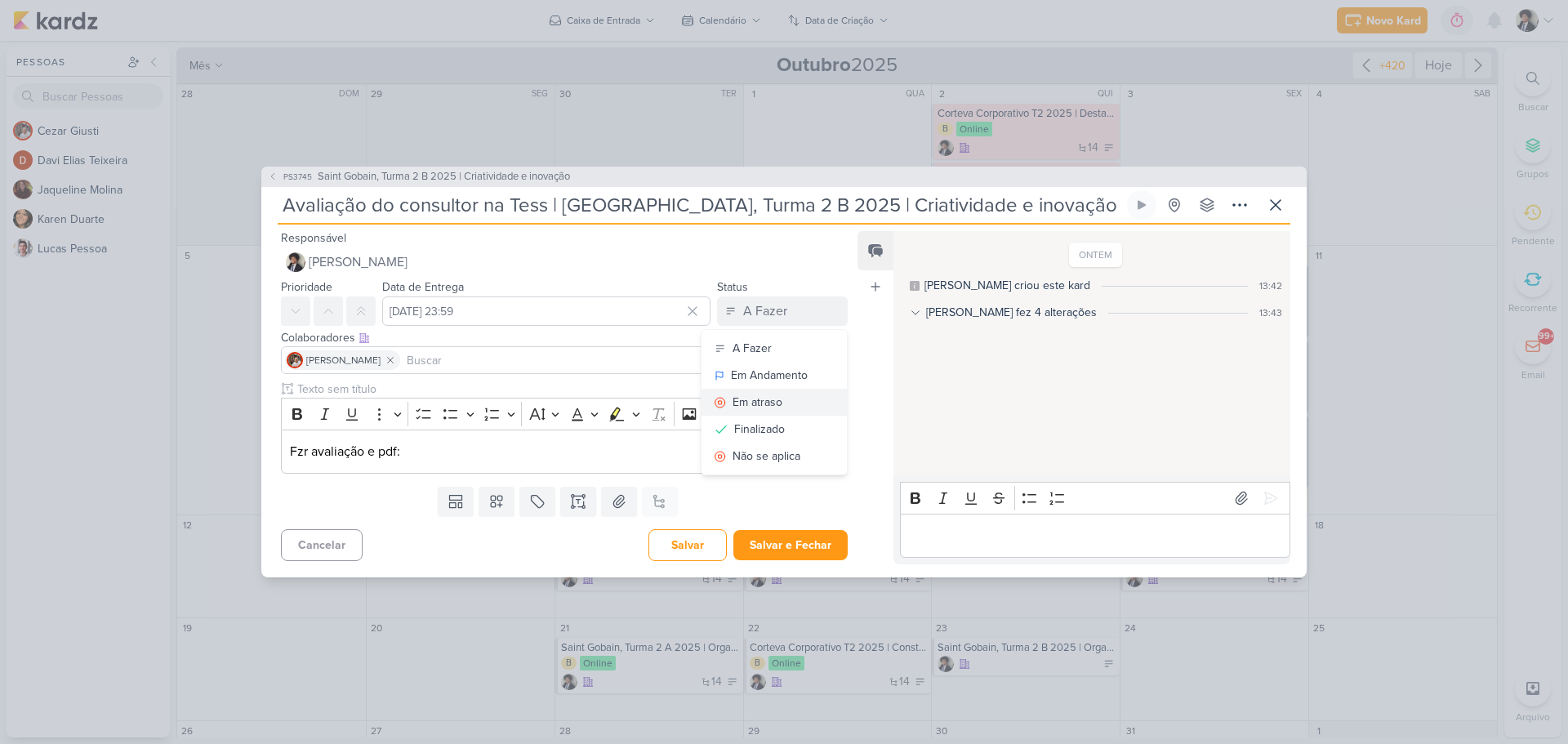
drag, startPoint x: 780, startPoint y: 404, endPoint x: 529, endPoint y: 361, distance: 254.7
click at [777, 402] on button "Em atraso" at bounding box center [774, 402] width 145 height 27
click at [349, 314] on button at bounding box center [361, 310] width 29 height 29
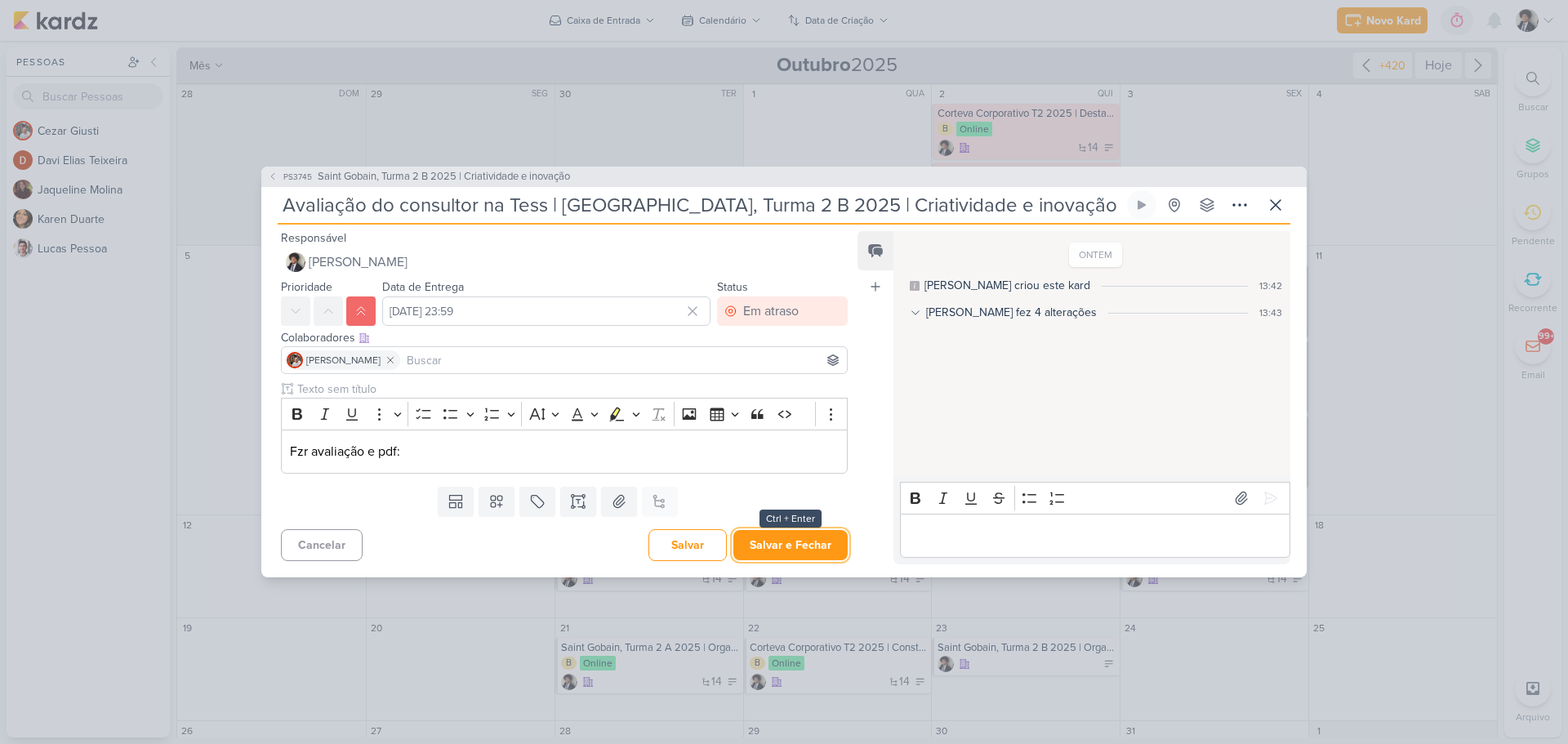
drag, startPoint x: 802, startPoint y: 539, endPoint x: 793, endPoint y: 539, distance: 9.0
click at [803, 539] on button "Salvar e Fechar" at bounding box center [791, 545] width 114 height 30
